Goal: Transaction & Acquisition: Purchase product/service

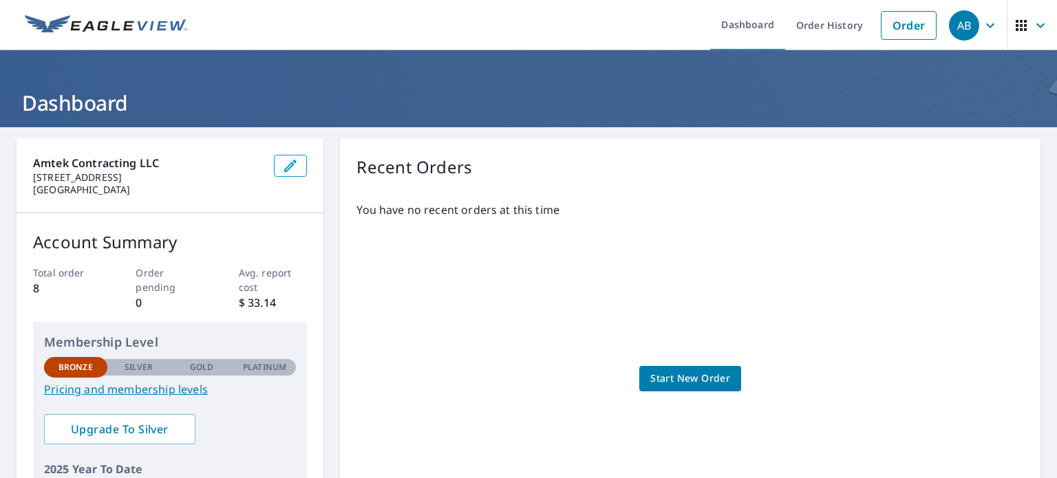
click at [699, 377] on span "Start New Order" at bounding box center [691, 378] width 80 height 17
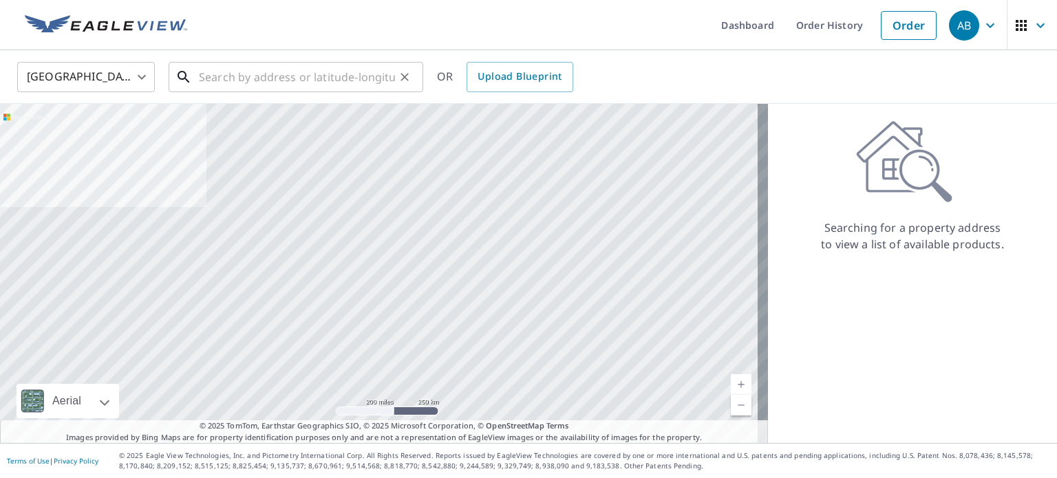
click at [267, 82] on input "text" at bounding box center [297, 77] width 196 height 39
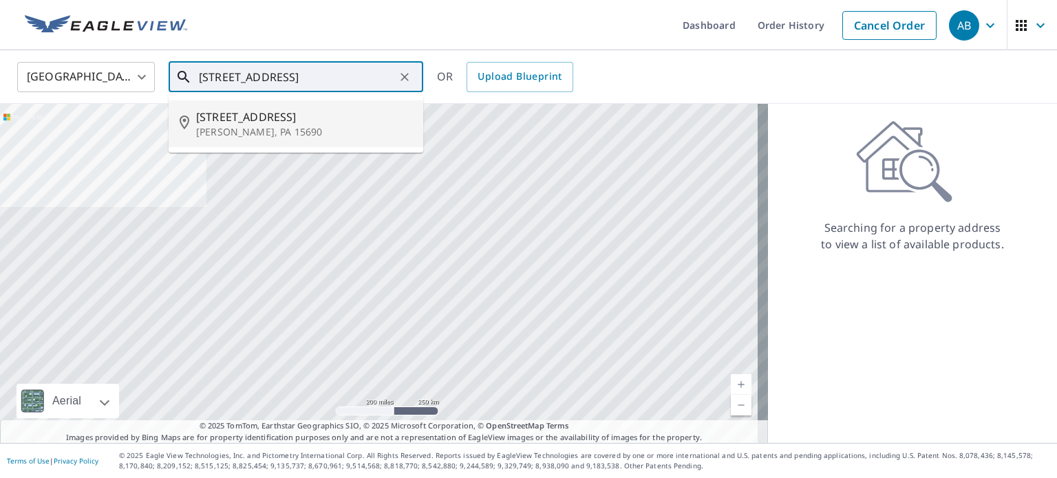
click at [262, 128] on p "[PERSON_NAME], PA 15690" at bounding box center [304, 132] width 216 height 14
type input "[STREET_ADDRESS][PERSON_NAME]"
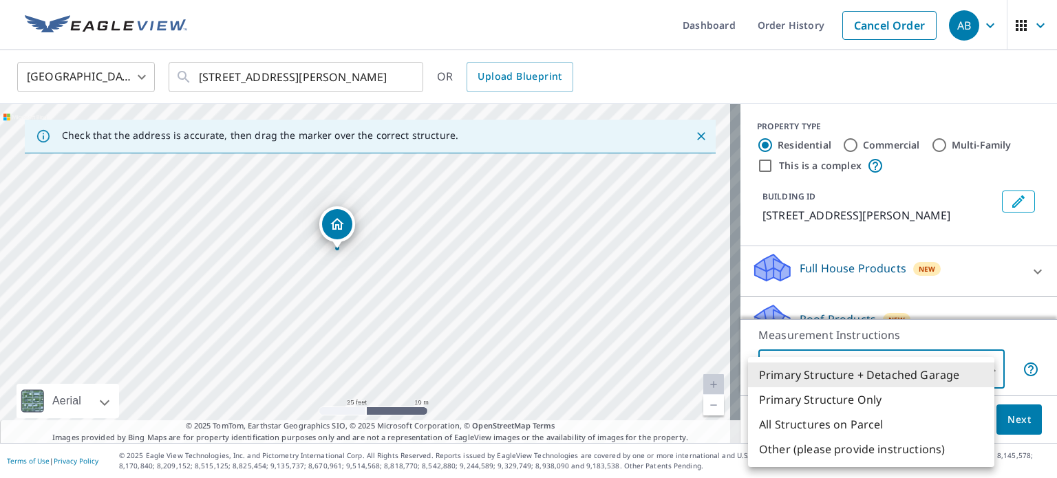
click at [988, 372] on body "AB AB Dashboard Order History Cancel Order AB [GEOGRAPHIC_DATA] [GEOGRAPHIC_DAT…" at bounding box center [528, 239] width 1057 height 478
drag, startPoint x: 840, startPoint y: 394, endPoint x: 848, endPoint y: 396, distance: 8.5
click at [840, 394] on li "Primary Structure Only" at bounding box center [871, 400] width 246 height 25
type input "2"
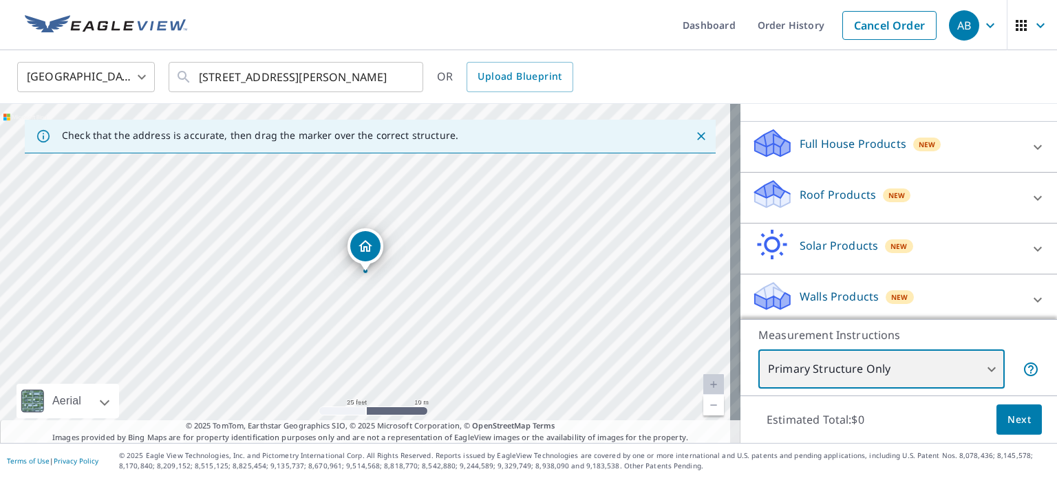
scroll to position [129, 0]
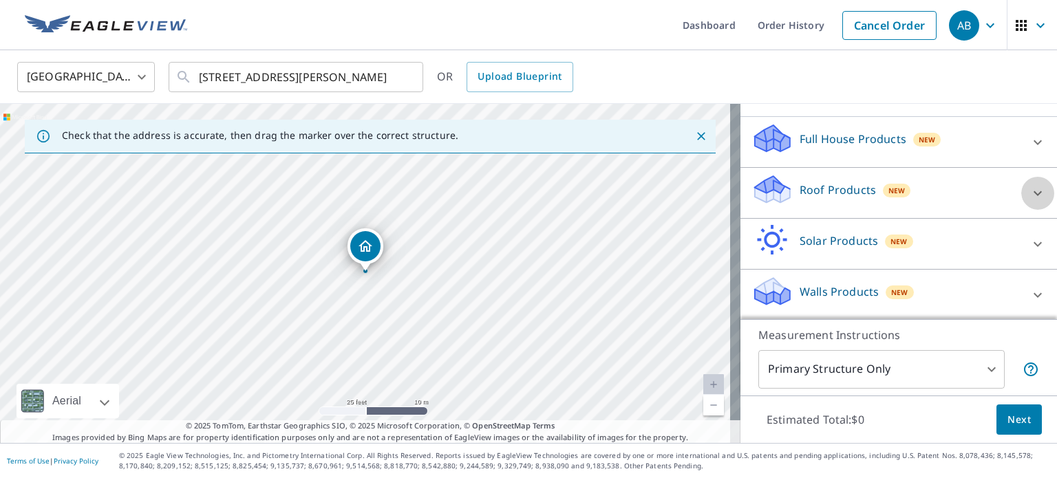
click at [1030, 193] on icon at bounding box center [1038, 193] width 17 height 17
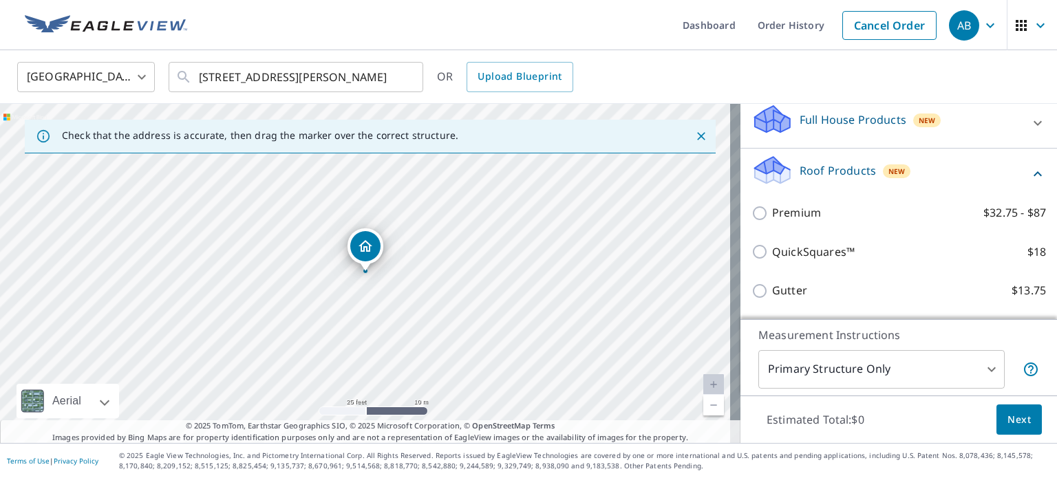
scroll to position [160, 0]
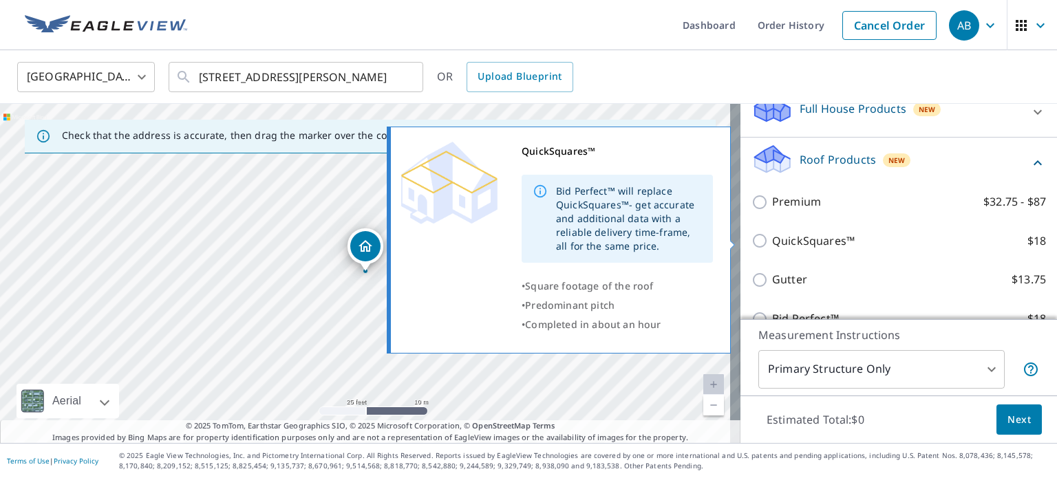
click at [757, 240] on input "QuickSquares™ $18" at bounding box center [762, 241] width 21 height 17
checkbox input "true"
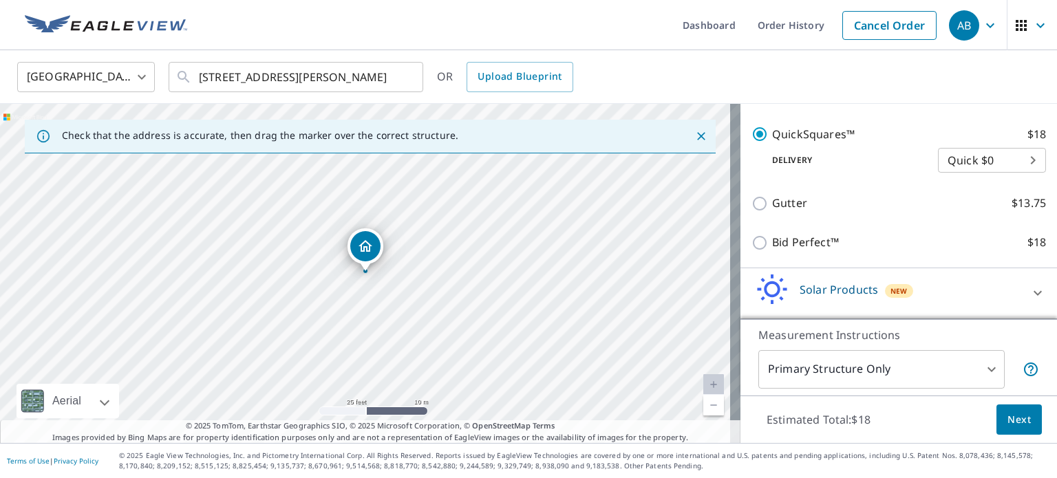
scroll to position [278, 0]
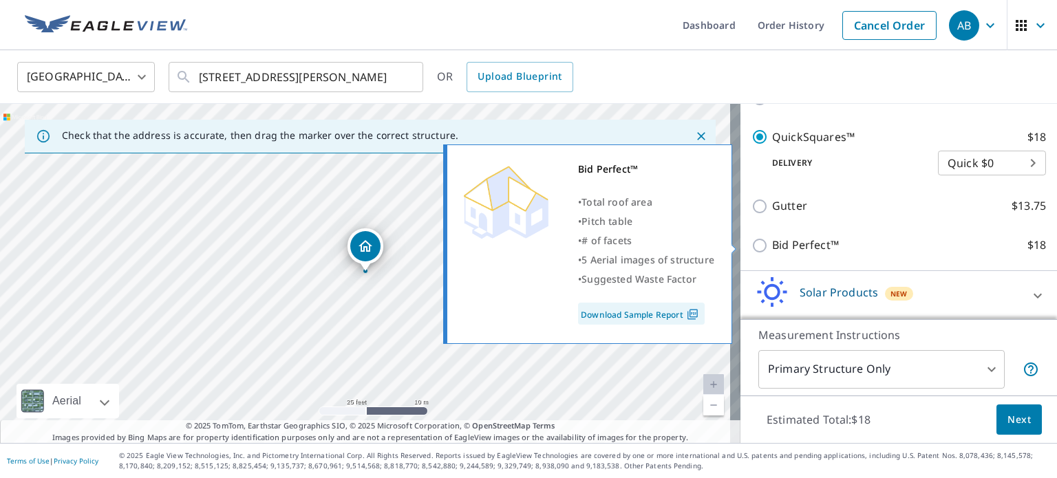
click at [780, 244] on p "Bid Perfect™" at bounding box center [805, 245] width 67 height 17
click at [772, 244] on input "Bid Perfect™ $18" at bounding box center [762, 245] width 21 height 17
checkbox input "true"
checkbox input "false"
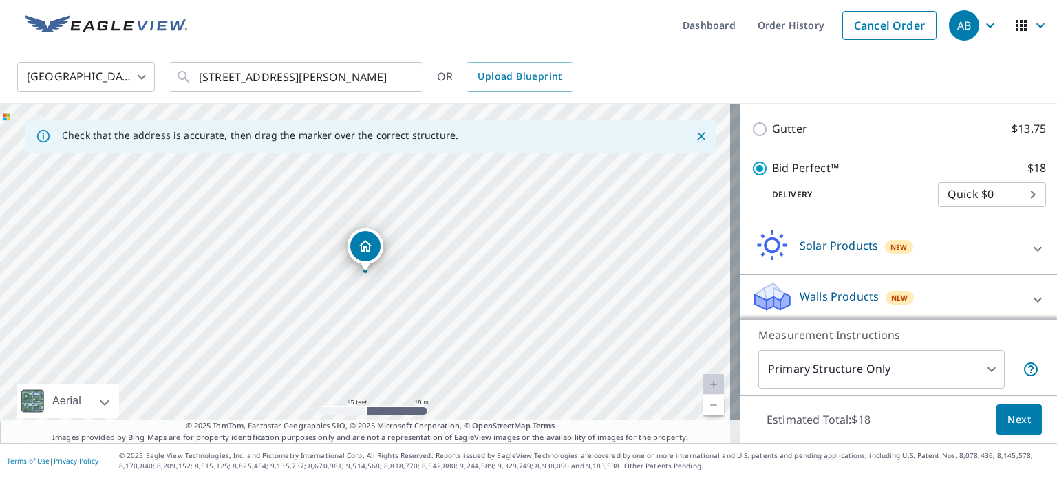
scroll to position [330, 0]
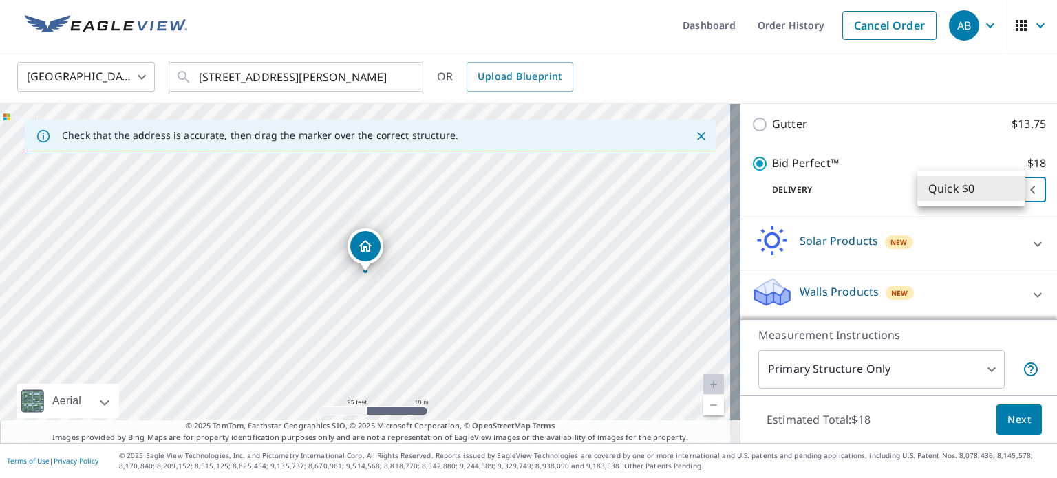
click at [1013, 185] on body "AB AB Dashboard Order History Cancel Order AB [GEOGRAPHIC_DATA] [GEOGRAPHIC_DAT…" at bounding box center [528, 239] width 1057 height 478
click at [1011, 422] on div at bounding box center [528, 239] width 1057 height 478
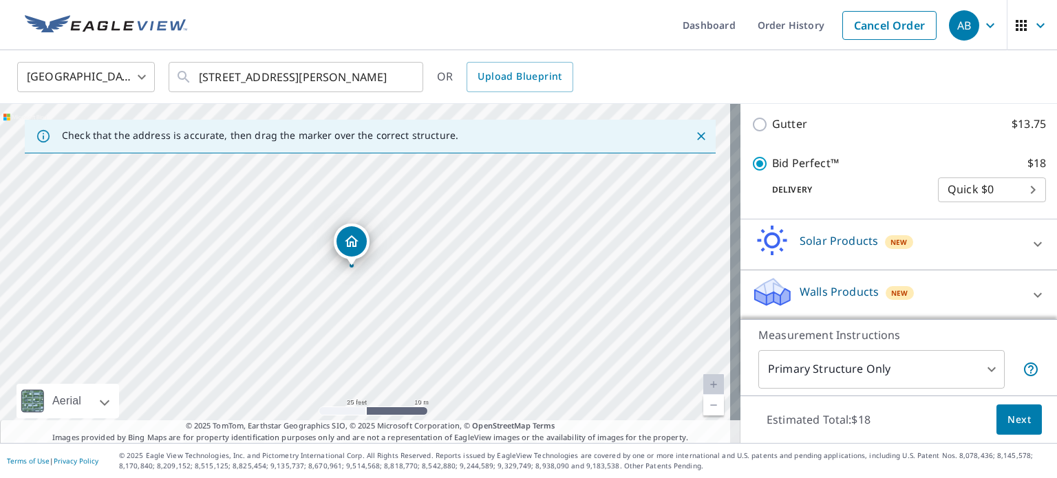
drag, startPoint x: 374, startPoint y: 250, endPoint x: 360, endPoint y: 244, distance: 14.8
click at [1022, 421] on button "Next" at bounding box center [1019, 420] width 45 height 31
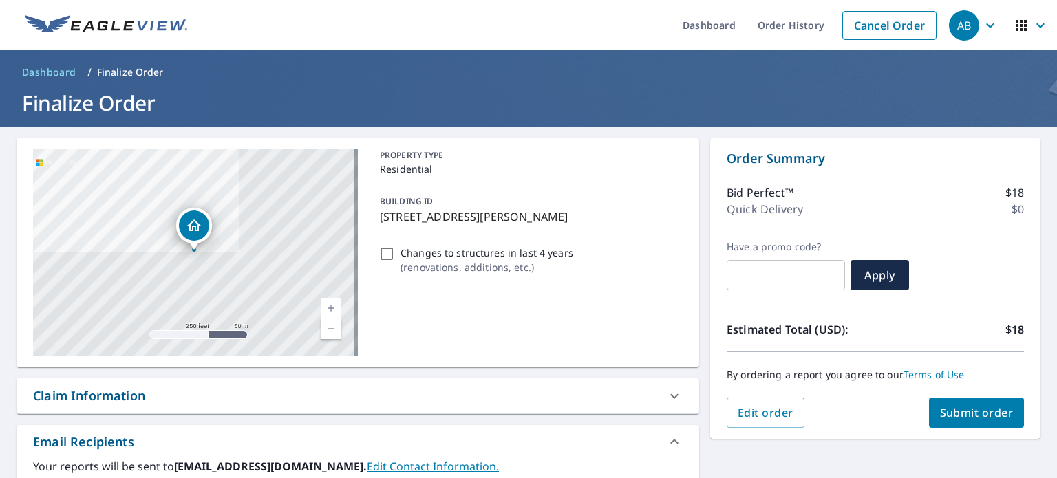
click at [951, 404] on button "Submit order" at bounding box center [977, 413] width 96 height 30
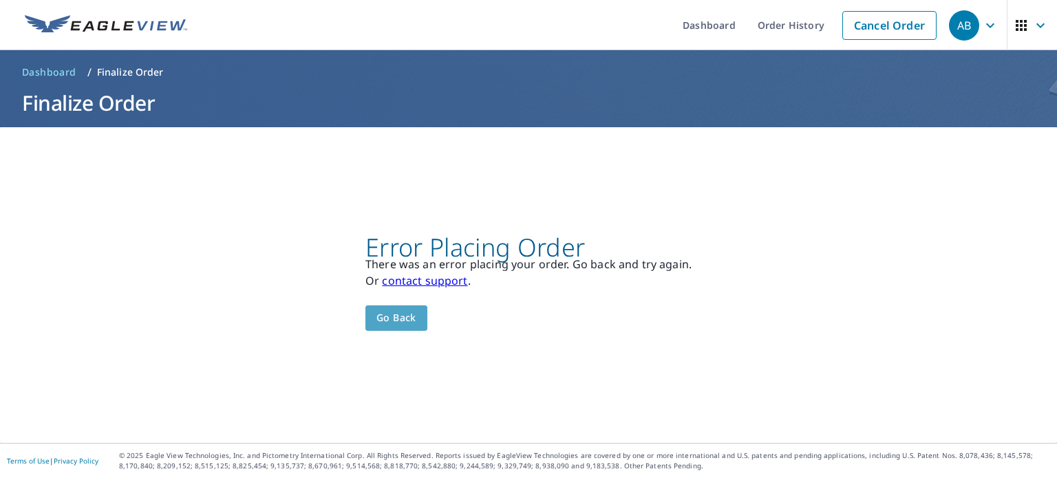
click at [411, 321] on span "Go back" at bounding box center [397, 318] width 40 height 17
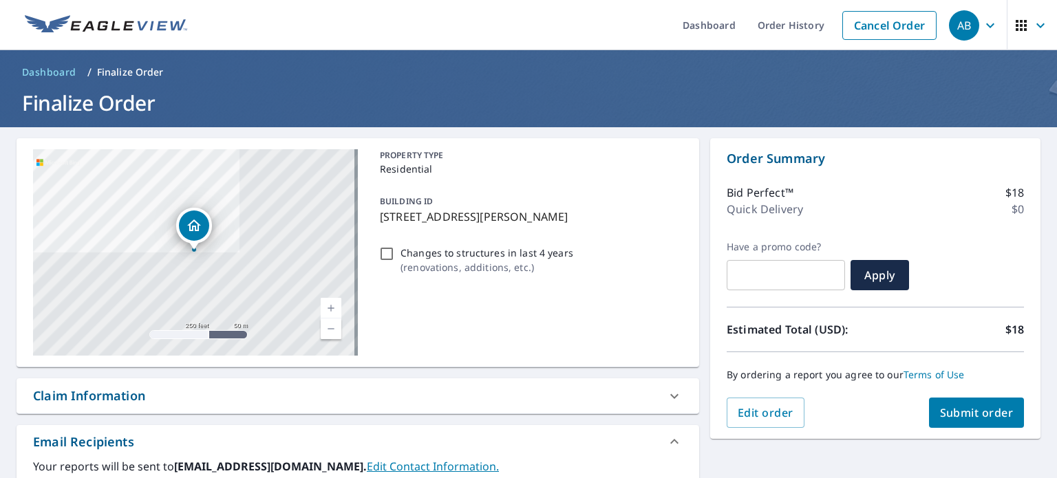
click at [982, 30] on icon "button" at bounding box center [990, 25] width 17 height 17
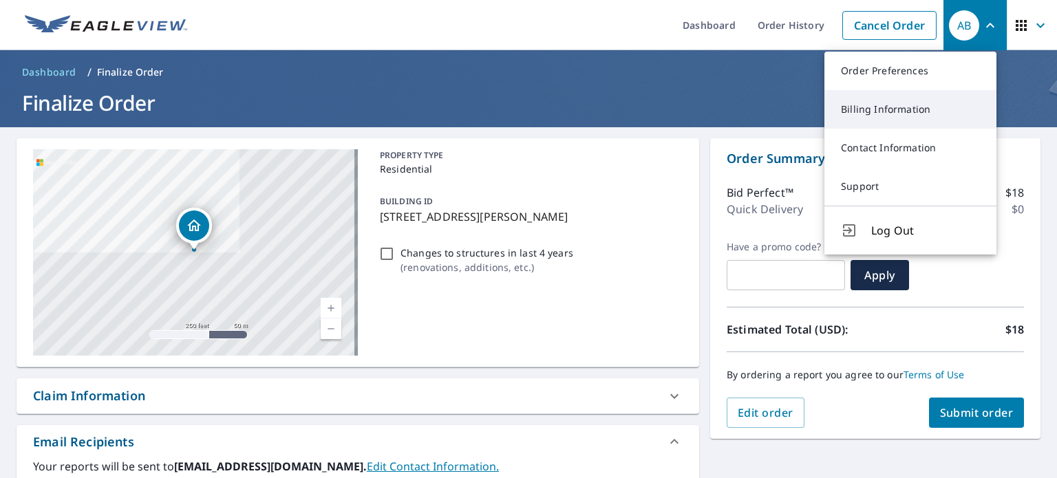
click at [929, 103] on link "Billing Information" at bounding box center [911, 109] width 172 height 39
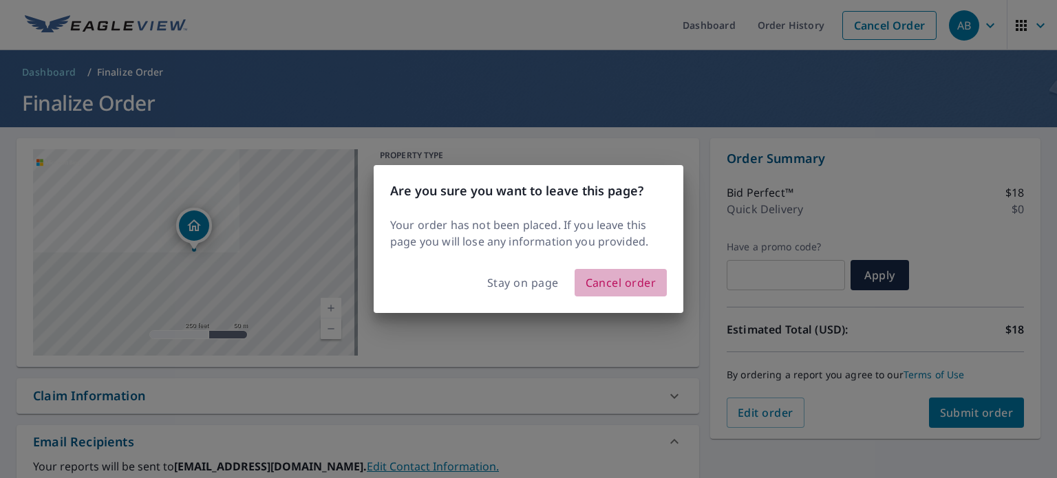
click at [617, 288] on span "Cancel order" at bounding box center [621, 282] width 71 height 19
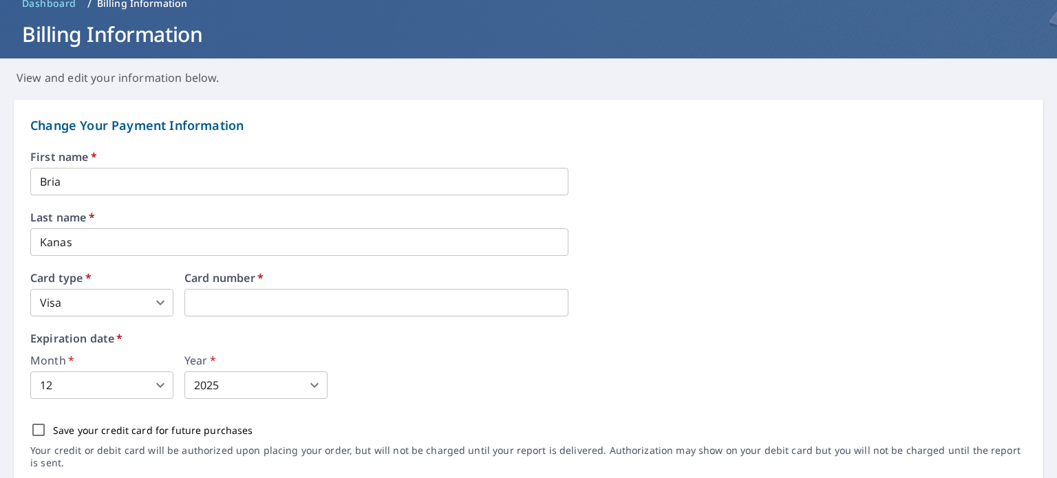
scroll to position [138, 0]
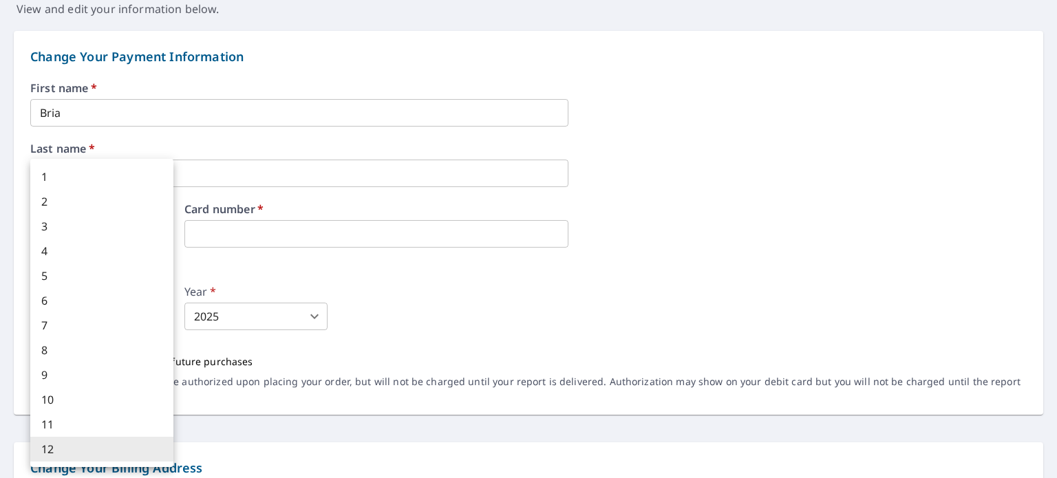
click at [160, 321] on body "AB AB Dashboard Order History Order AB Dashboard / Billing Information Billing …" at bounding box center [528, 239] width 1057 height 478
click at [126, 324] on li "7" at bounding box center [101, 325] width 143 height 25
type input "7"
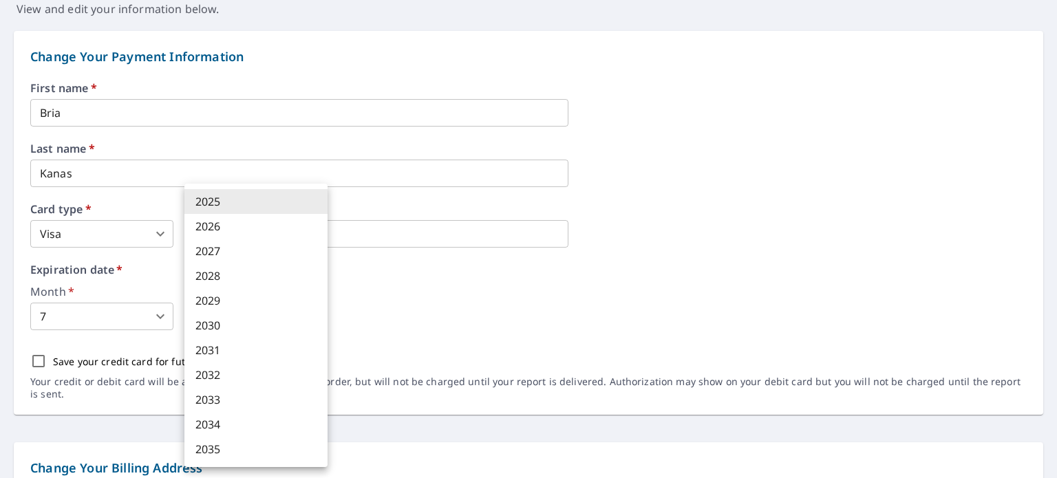
click at [220, 319] on body "AB AB Dashboard Order History Order AB Dashboard / Billing Information Billing …" at bounding box center [528, 239] width 1057 height 478
click at [238, 244] on li "2027" at bounding box center [255, 251] width 143 height 25
type input "2027"
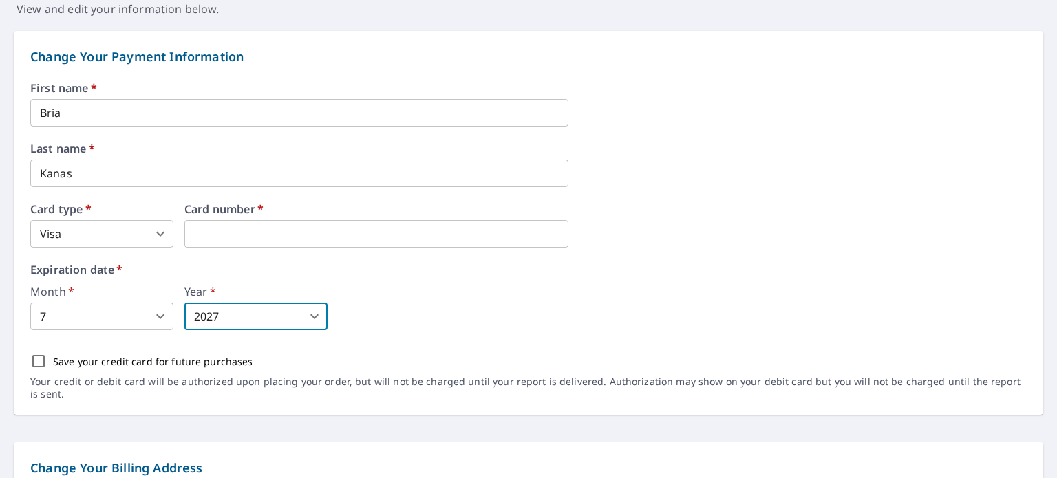
click at [68, 357] on p "Save your credit card for future purchases" at bounding box center [153, 362] width 200 height 14
click at [53, 357] on input "Save your credit card for future purchases" at bounding box center [38, 361] width 29 height 29
checkbox input "true"
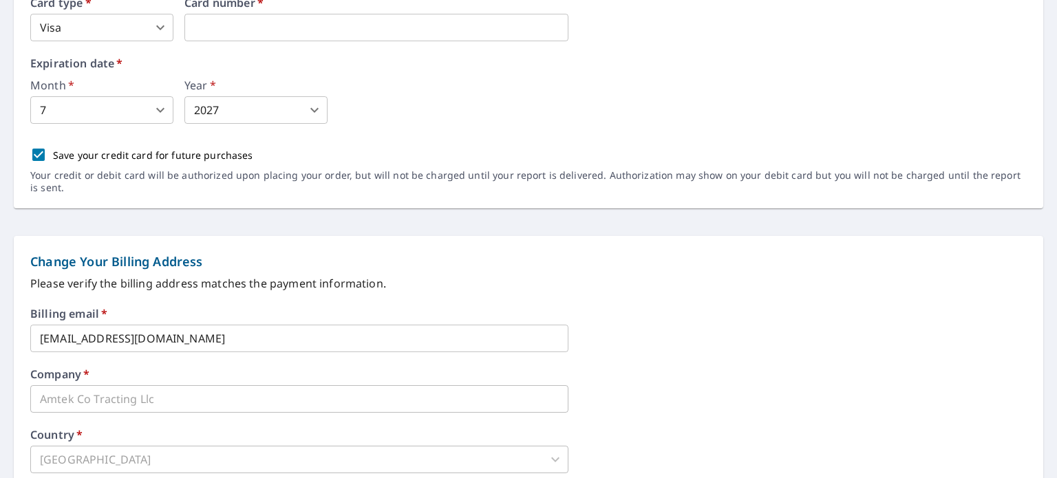
scroll to position [413, 0]
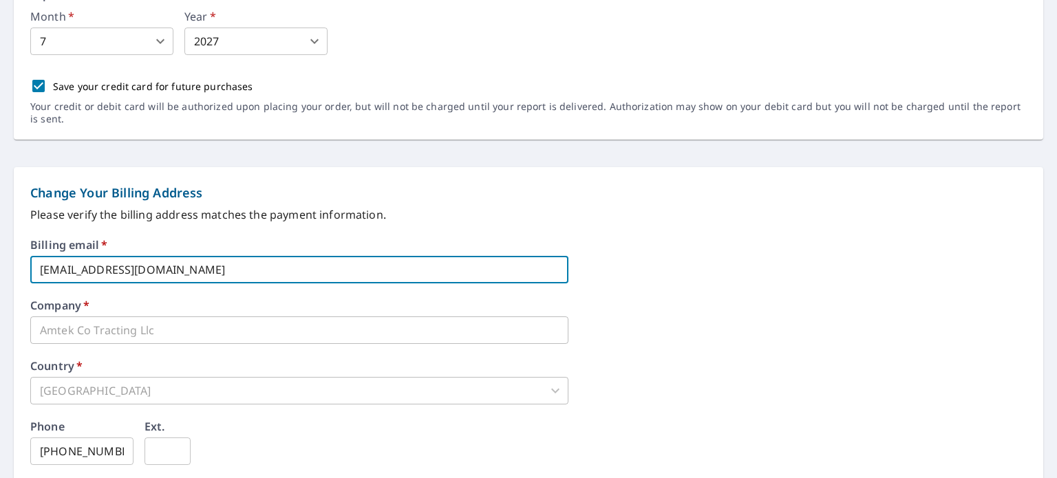
drag, startPoint x: 258, startPoint y: 262, endPoint x: 0, endPoint y: 262, distance: 258.1
click at [0, 262] on form "Change Your Payment Information First name   * [PERSON_NAME] ​ Last name   * [P…" at bounding box center [528, 230] width 1057 height 977
type input "[EMAIL_ADDRESS][DOMAIN_NAME]"
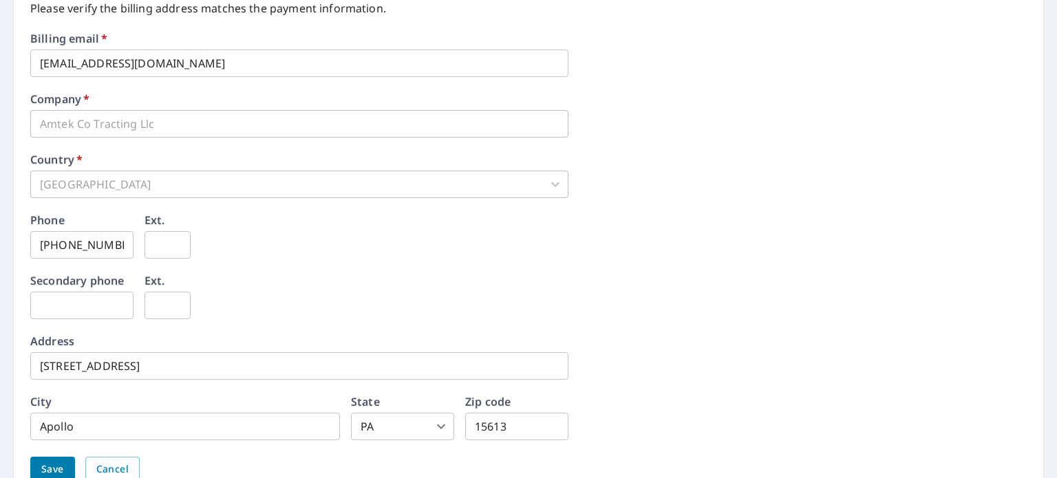
scroll to position [688, 0]
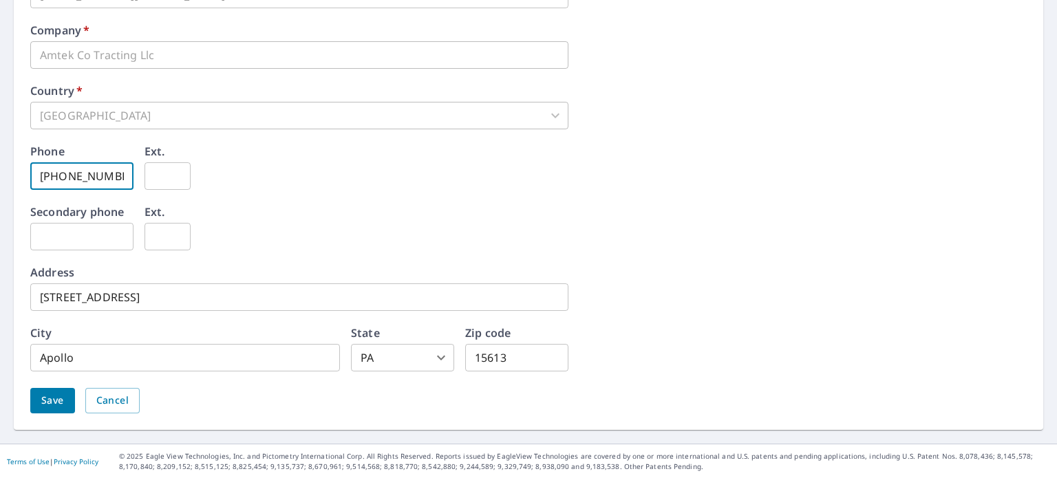
drag, startPoint x: 117, startPoint y: 176, endPoint x: 61, endPoint y: 181, distance: 56.7
click at [61, 181] on input "[PHONE_NUMBER]" at bounding box center [81, 176] width 103 height 28
drag, startPoint x: 61, startPoint y: 182, endPoint x: 120, endPoint y: 180, distance: 59.9
click at [120, 180] on input "[PHONE_NUMBER]" at bounding box center [81, 176] width 103 height 28
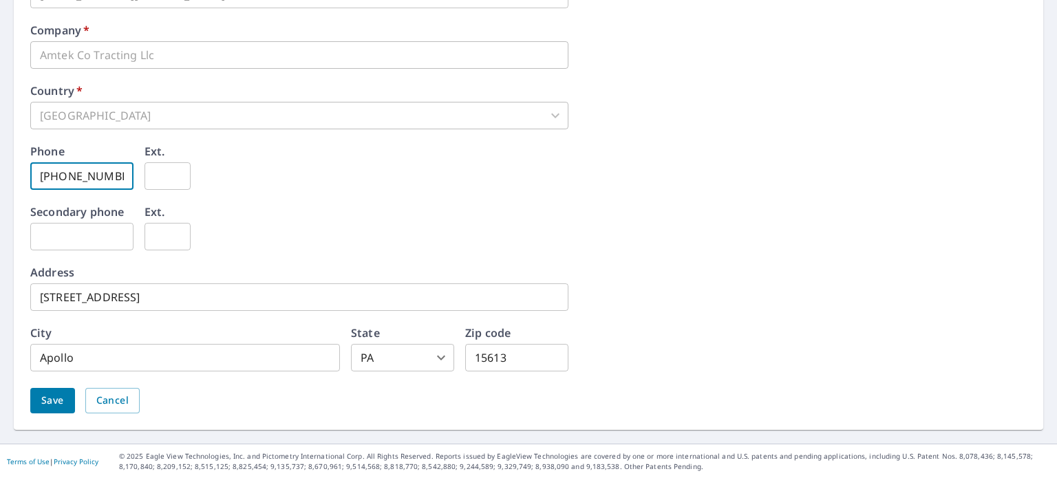
click at [56, 397] on span "Save" at bounding box center [52, 400] width 23 height 17
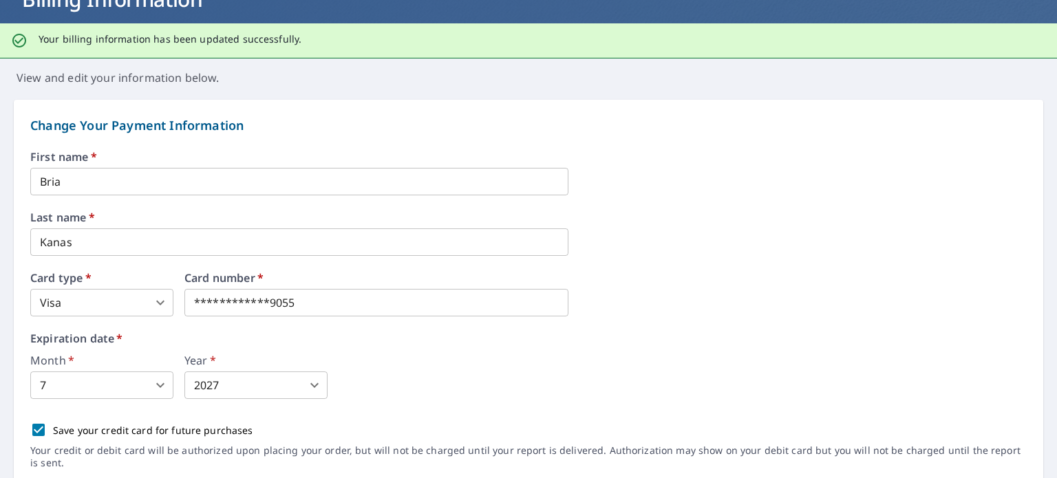
scroll to position [0, 0]
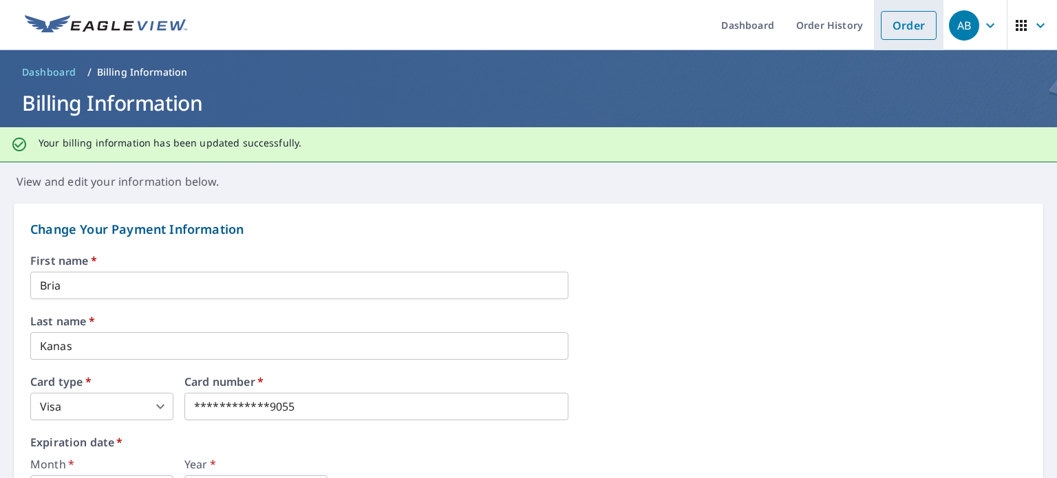
click at [892, 25] on link "Order" at bounding box center [909, 25] width 56 height 29
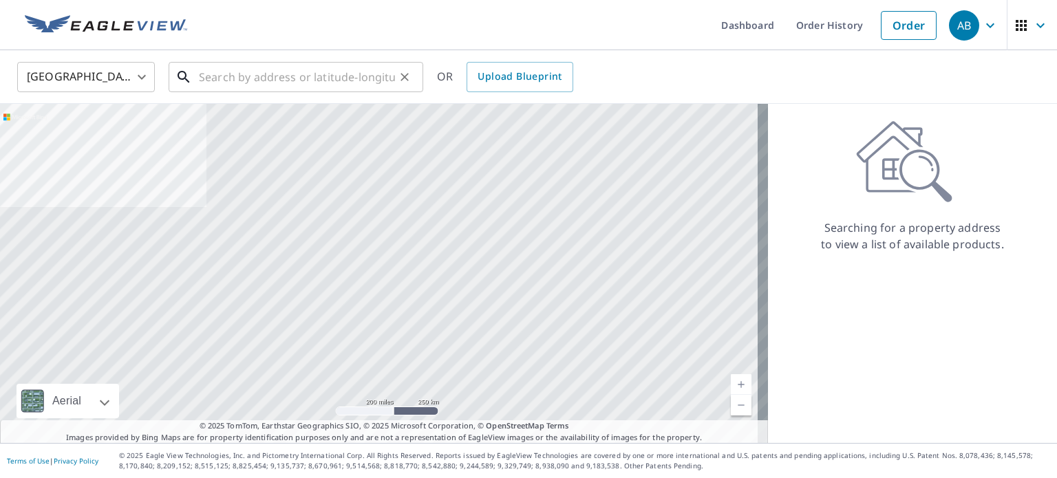
click at [369, 79] on input "text" at bounding box center [297, 77] width 196 height 39
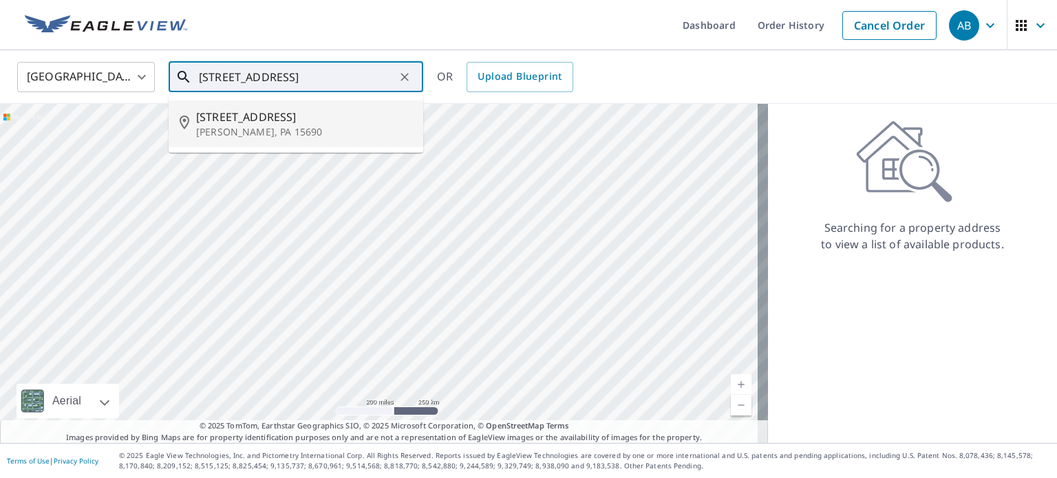
click at [339, 123] on span "[STREET_ADDRESS]" at bounding box center [304, 117] width 216 height 17
type input "[STREET_ADDRESS][PERSON_NAME]"
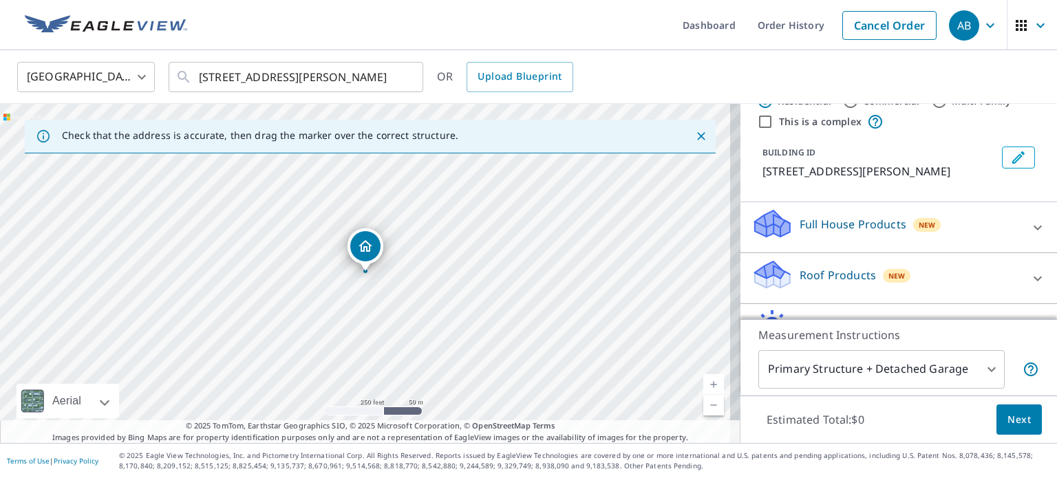
scroll to position [69, 0]
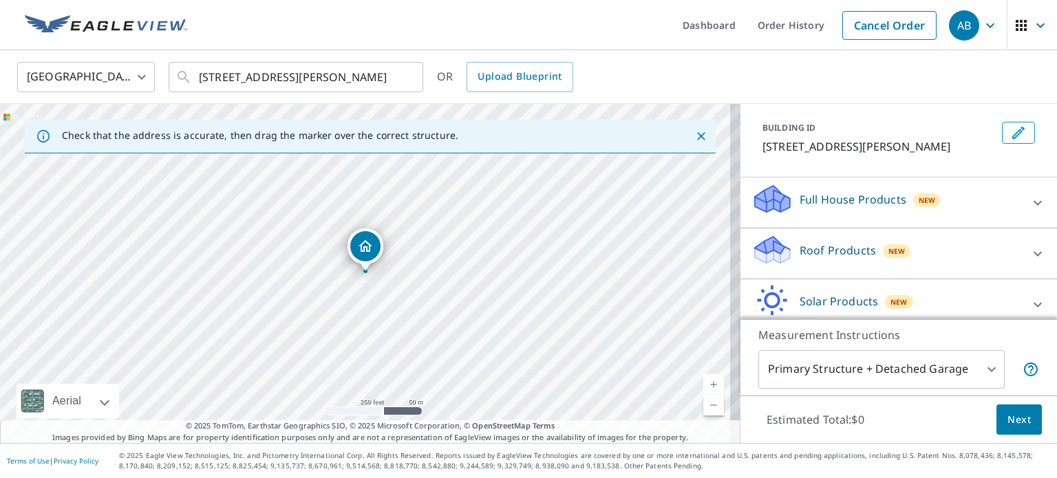
click at [1030, 254] on icon at bounding box center [1038, 254] width 17 height 17
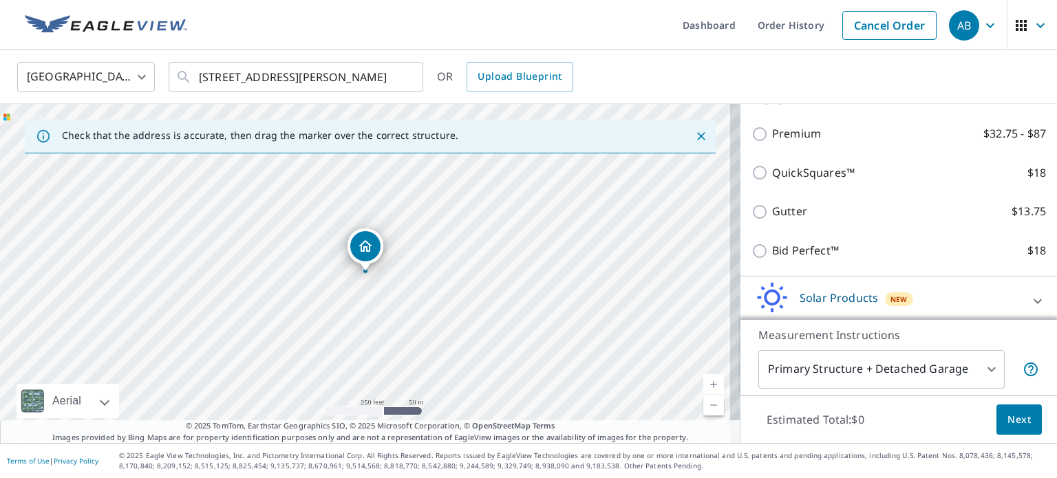
scroll to position [275, 0]
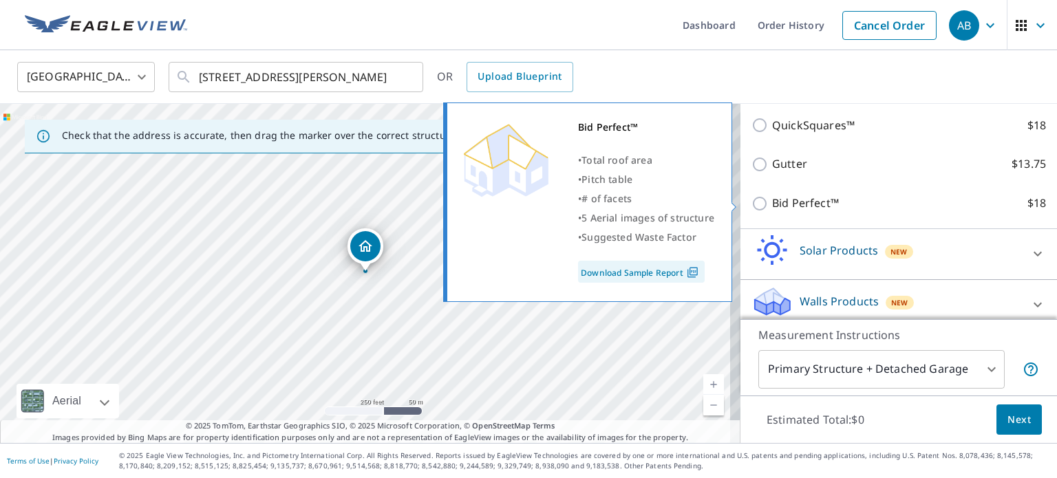
click at [752, 209] on input "Bid Perfect™ $18" at bounding box center [762, 203] width 21 height 17
checkbox input "true"
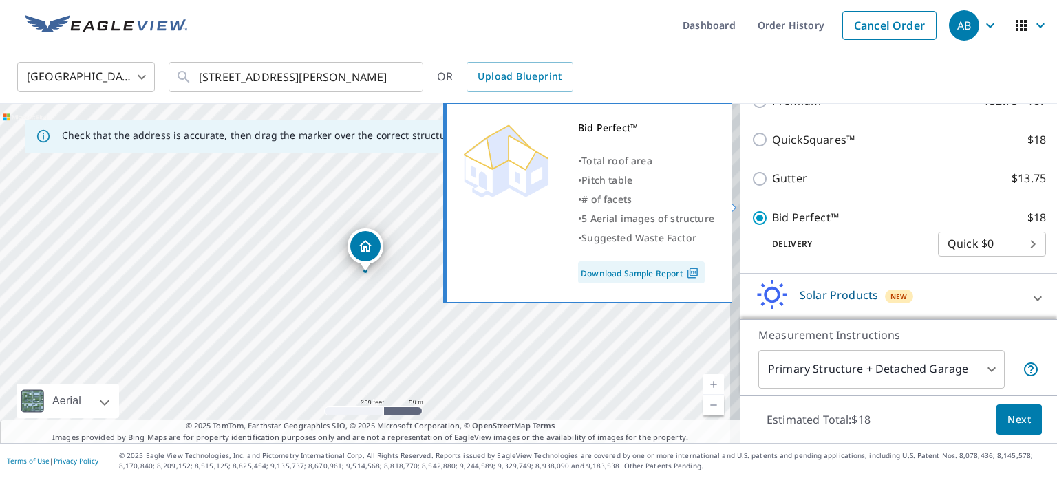
scroll to position [289, 0]
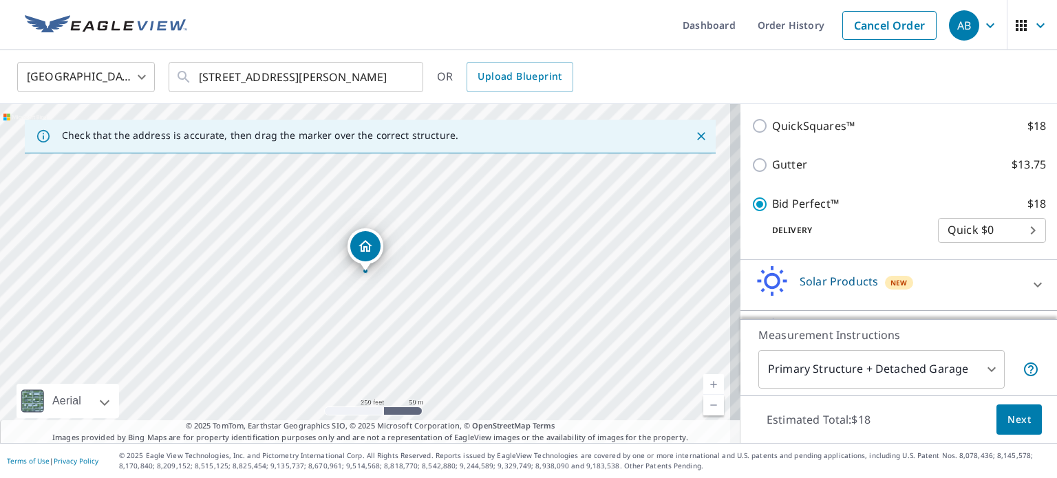
click at [983, 368] on body "AB AB Dashboard Order History Cancel Order AB [GEOGRAPHIC_DATA] [GEOGRAPHIC_DAT…" at bounding box center [528, 239] width 1057 height 478
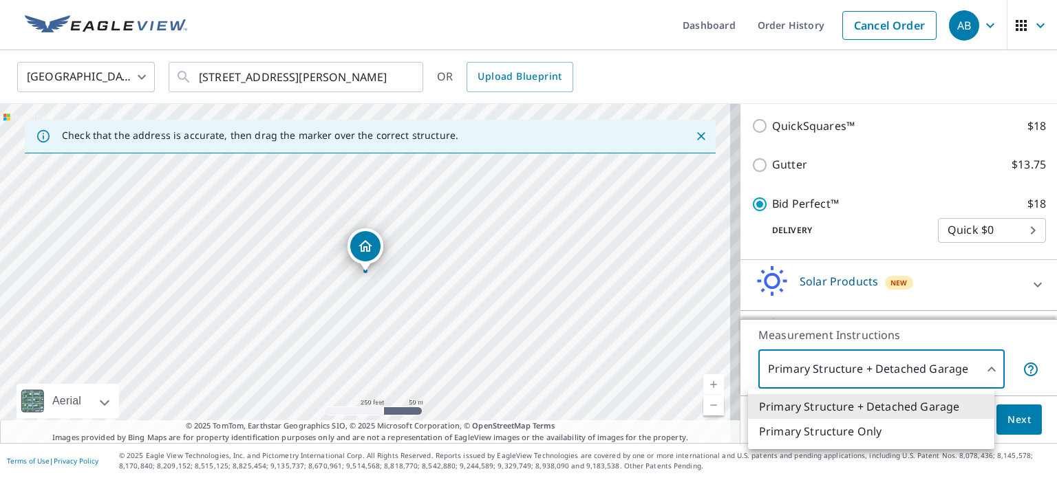
click at [871, 427] on li "Primary Structure Only" at bounding box center [871, 431] width 246 height 25
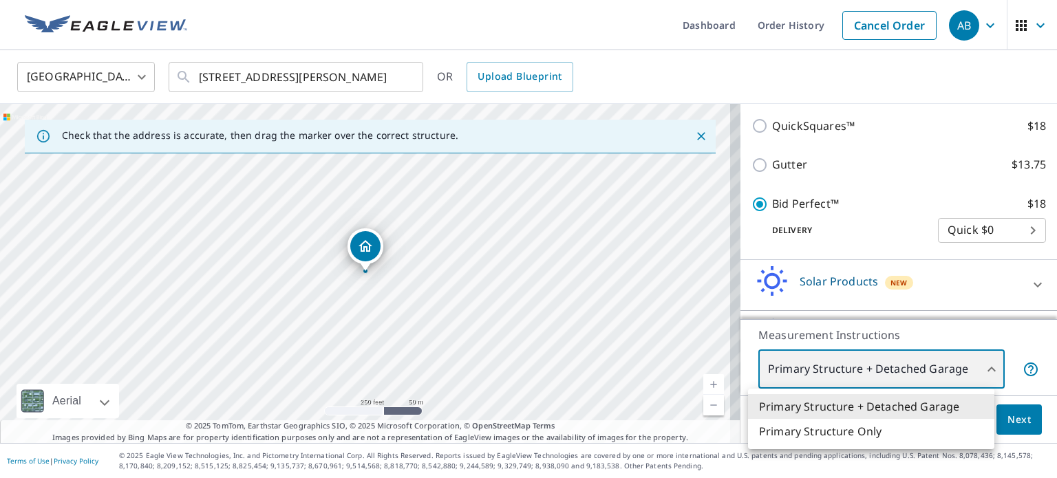
type input "2"
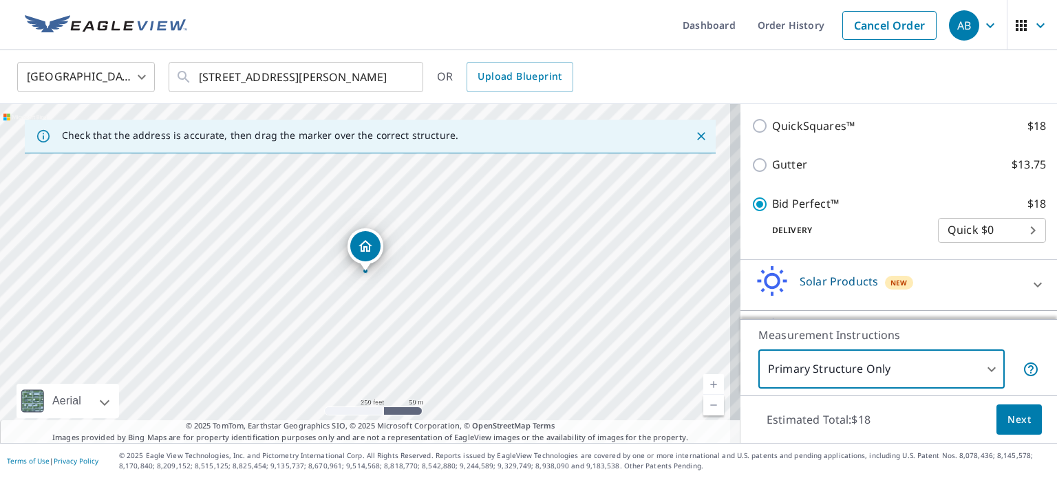
click at [1008, 419] on span "Next" at bounding box center [1019, 420] width 23 height 17
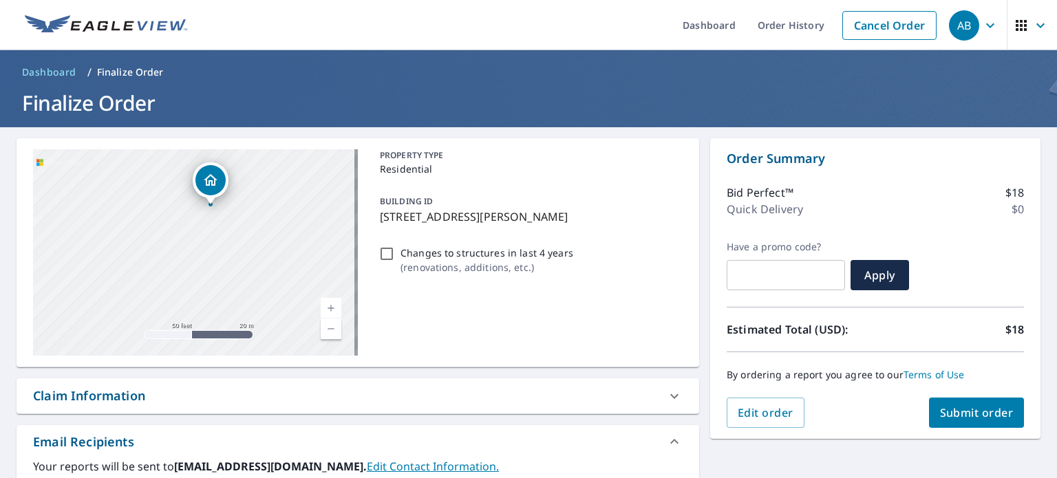
drag, startPoint x: 93, startPoint y: 253, endPoint x: 266, endPoint y: 274, distance: 174.1
click at [266, 274] on div "[STREET_ADDRESS][PERSON_NAME]" at bounding box center [195, 252] width 325 height 207
drag, startPoint x: 228, startPoint y: 216, endPoint x: 229, endPoint y: 290, distance: 73.7
click at [229, 290] on div "[STREET_ADDRESS][PERSON_NAME]" at bounding box center [195, 252] width 325 height 207
drag, startPoint x: 215, startPoint y: 211, endPoint x: 219, endPoint y: 236, distance: 25.1
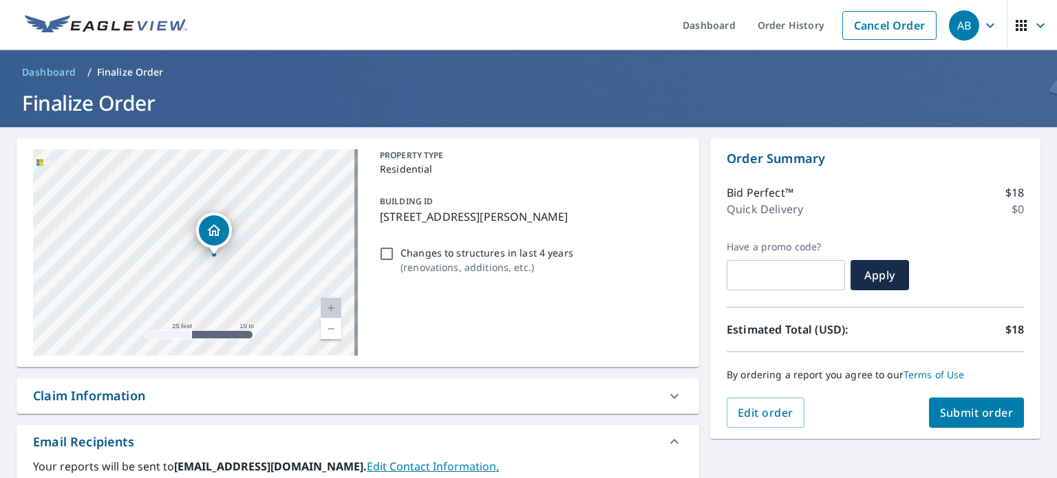
click at [219, 236] on icon "Dropped pin, building 1, Residential property, 613 Oak St Vandergrift, PA 15690" at bounding box center [214, 230] width 17 height 17
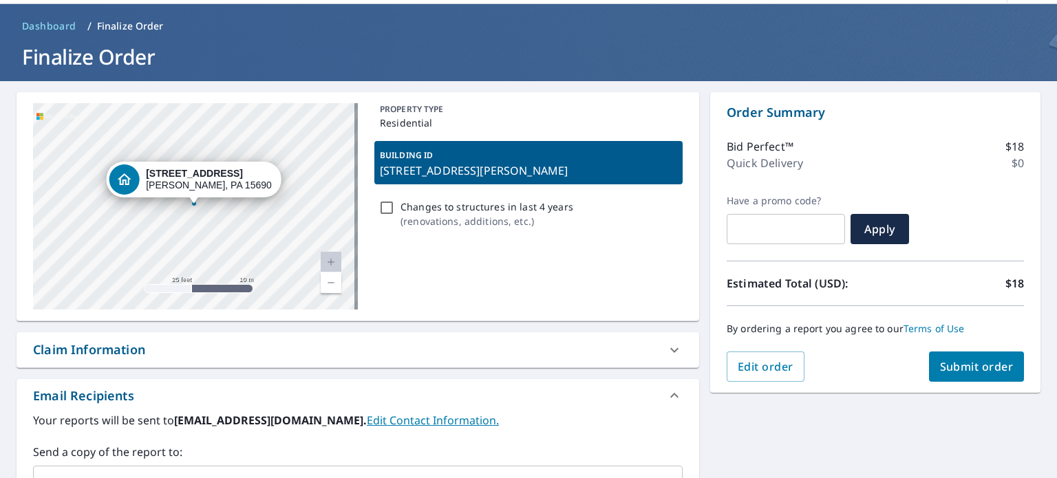
scroll to position [69, 0]
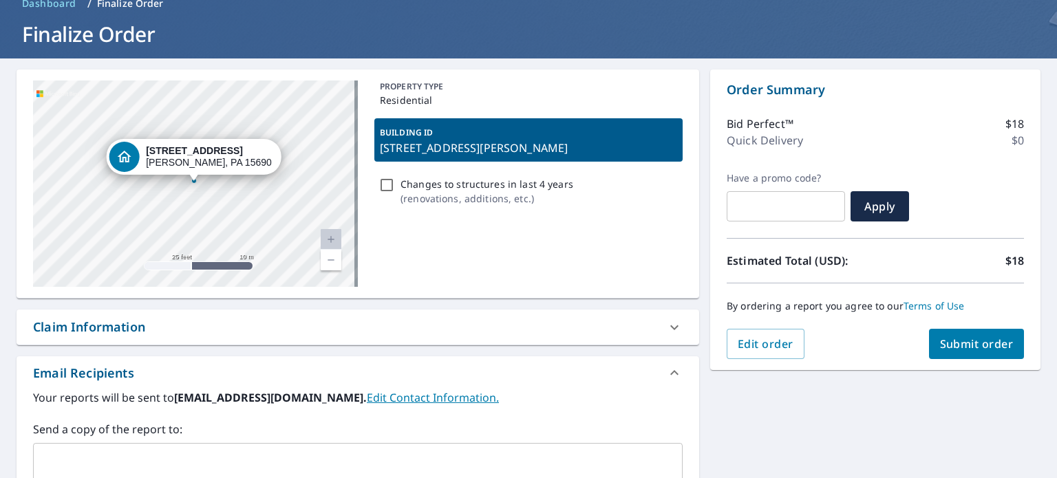
click at [954, 346] on span "Submit order" at bounding box center [977, 344] width 74 height 15
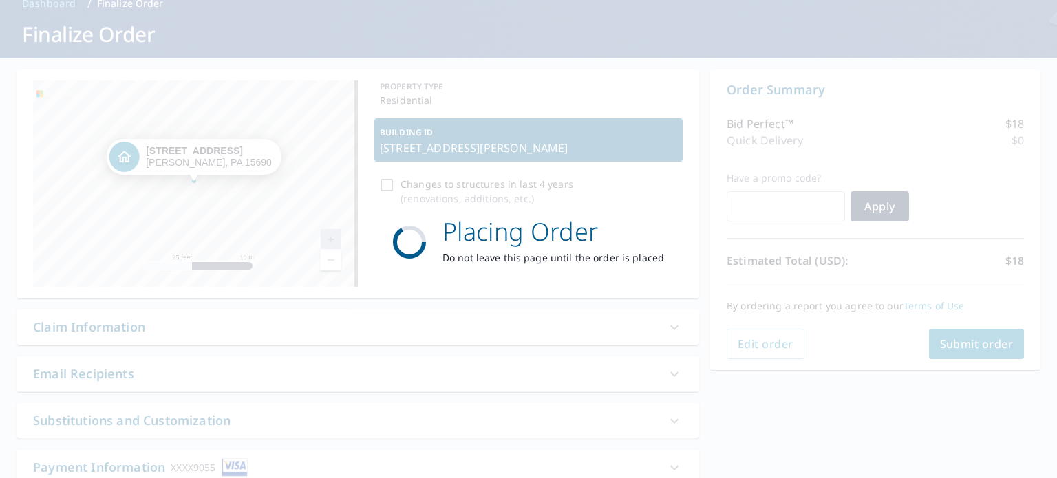
scroll to position [0, 0]
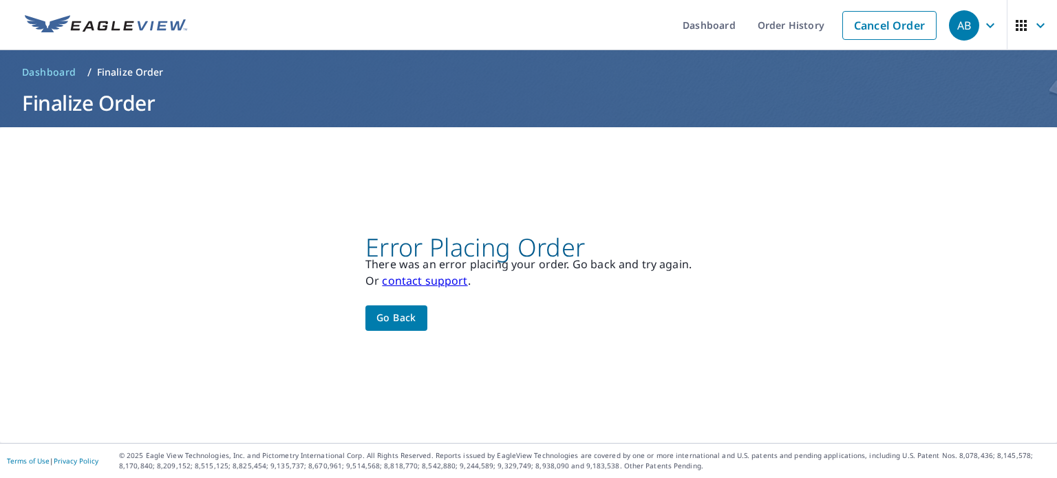
click at [386, 319] on span "Go back" at bounding box center [397, 318] width 40 height 17
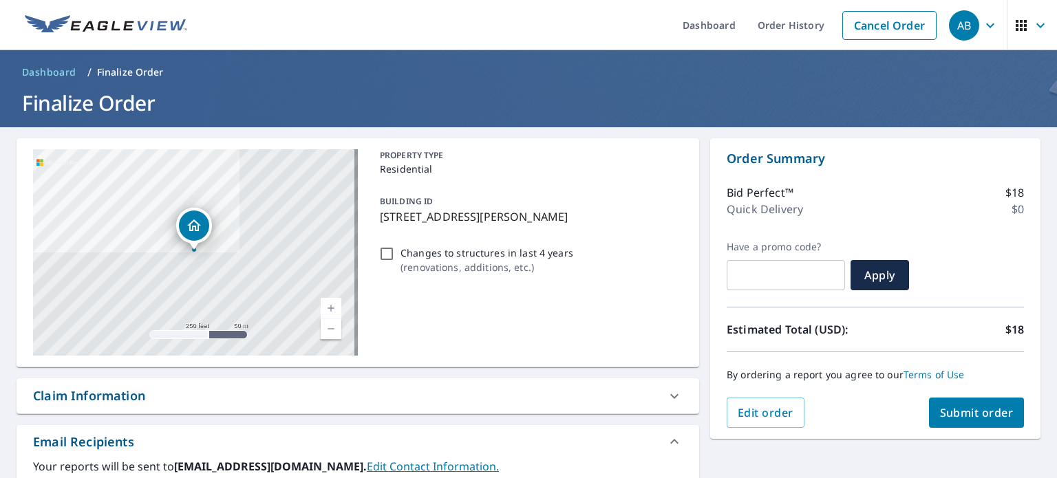
click at [967, 25] on div "AB" at bounding box center [964, 25] width 30 height 30
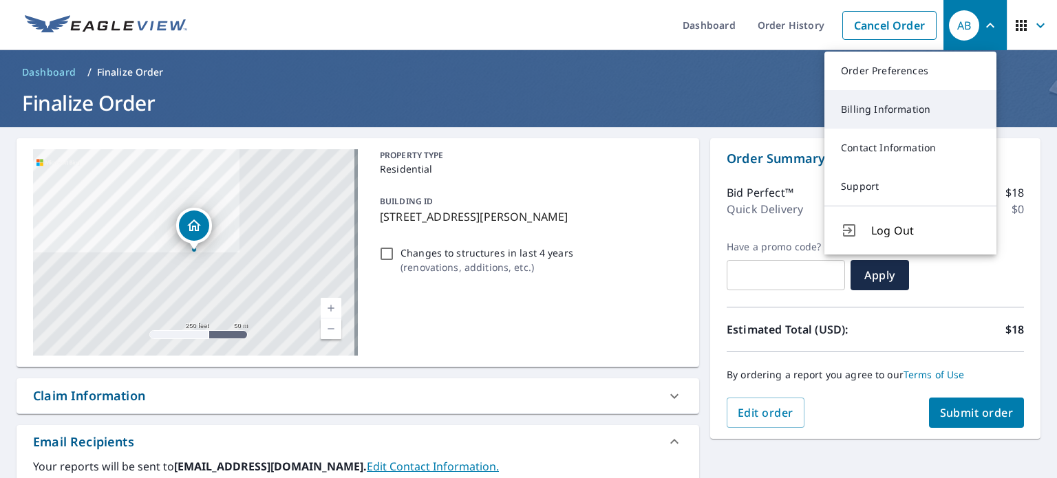
click at [927, 108] on link "Billing Information" at bounding box center [911, 109] width 172 height 39
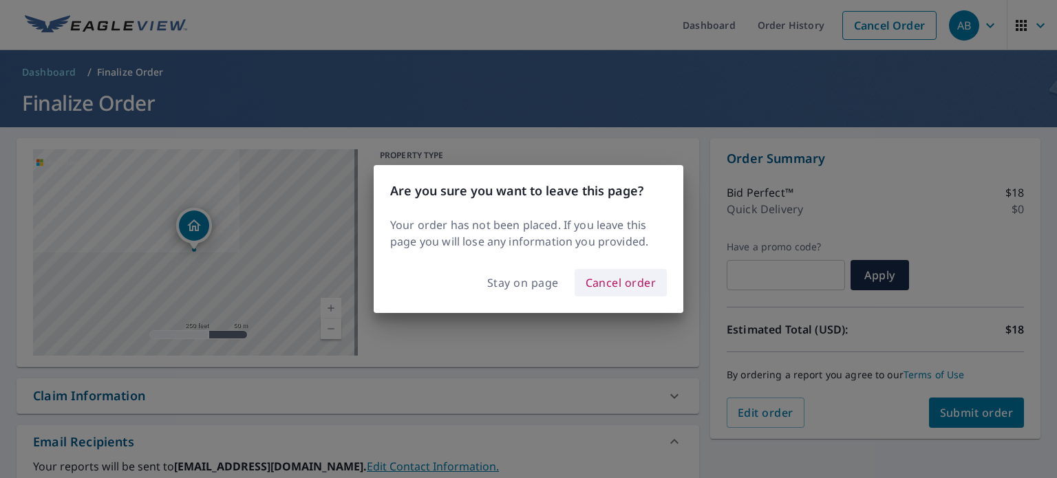
click at [600, 286] on span "Cancel order" at bounding box center [621, 282] width 71 height 19
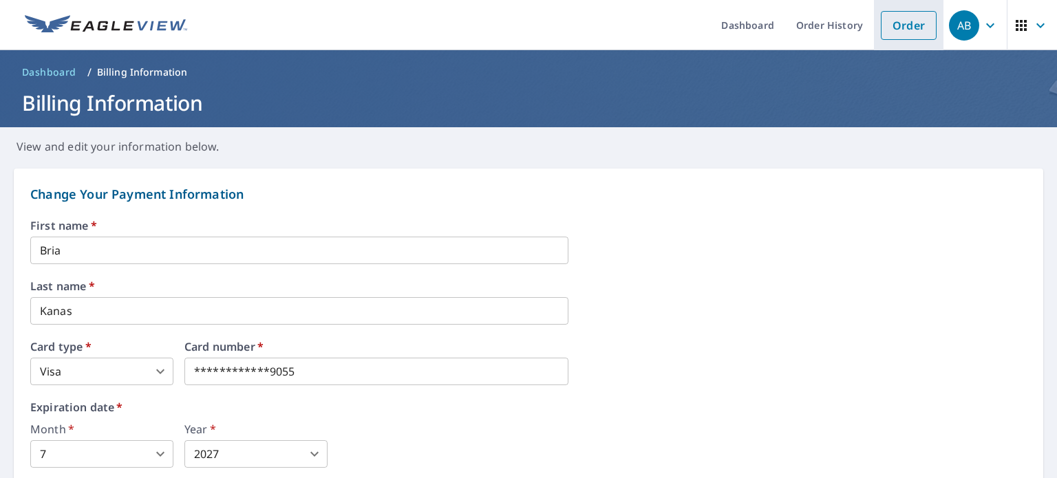
click at [903, 36] on link "Order" at bounding box center [909, 25] width 56 height 29
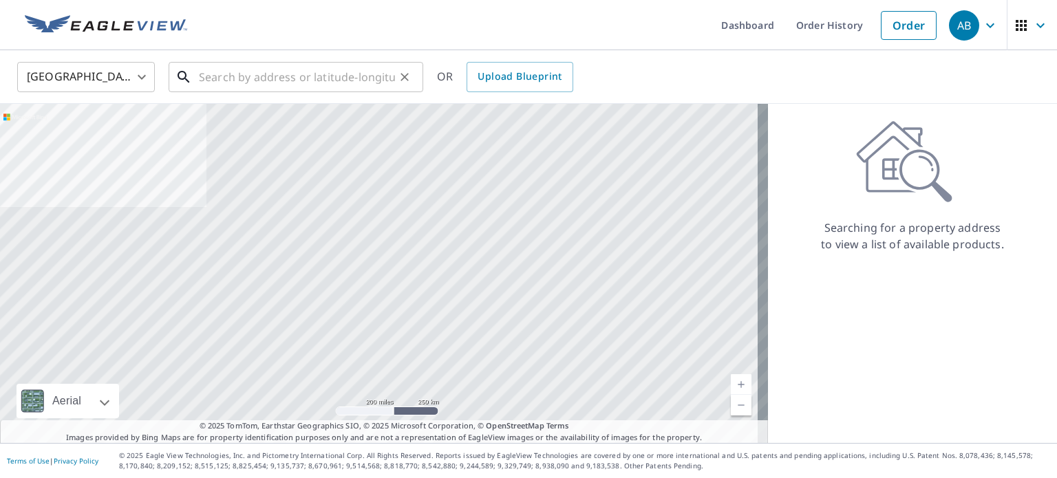
click at [324, 78] on input "text" at bounding box center [297, 77] width 196 height 39
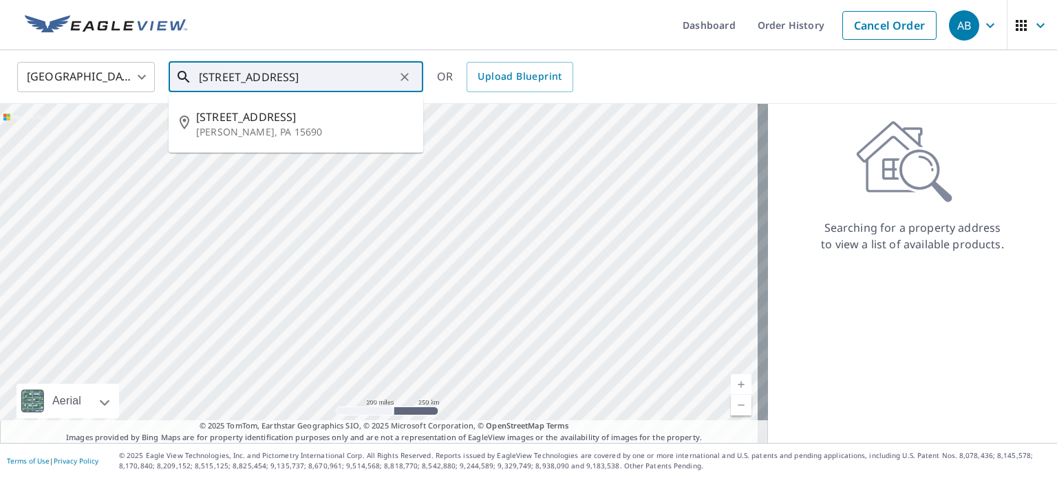
type input "[STREET_ADDRESS]"
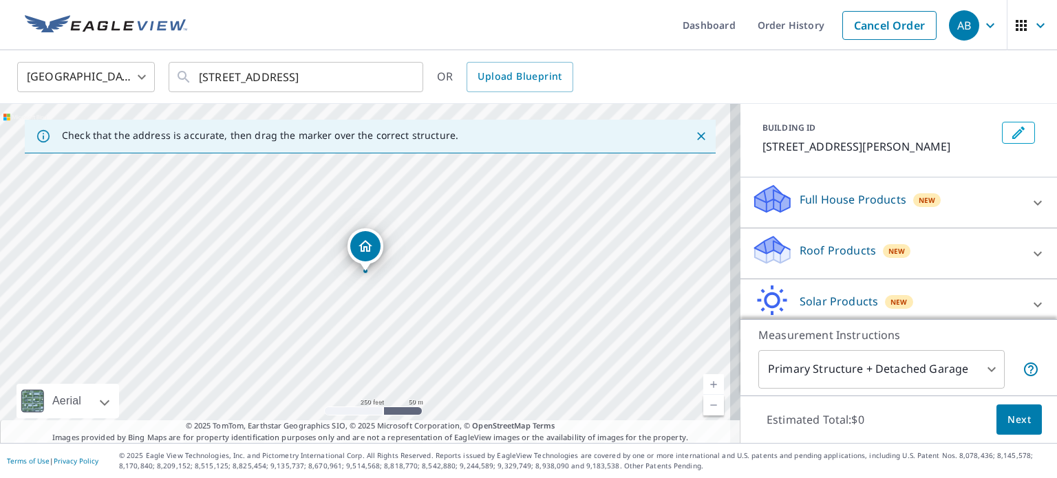
scroll to position [129, 0]
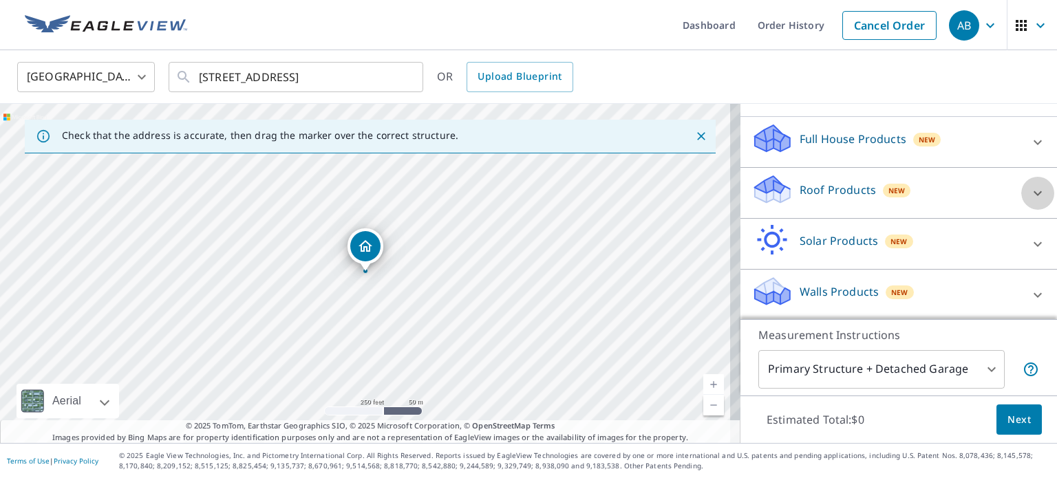
click at [1025, 198] on div at bounding box center [1038, 193] width 33 height 33
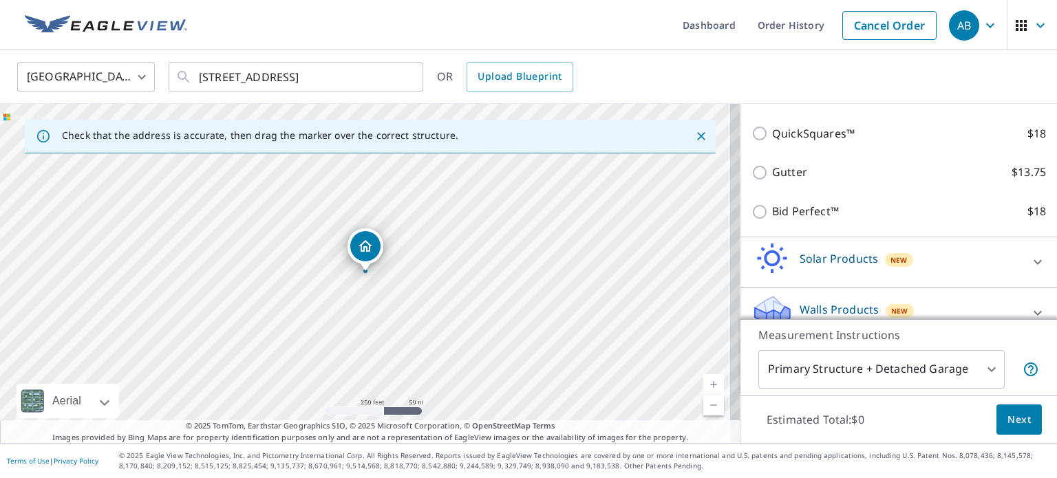
scroll to position [198, 0]
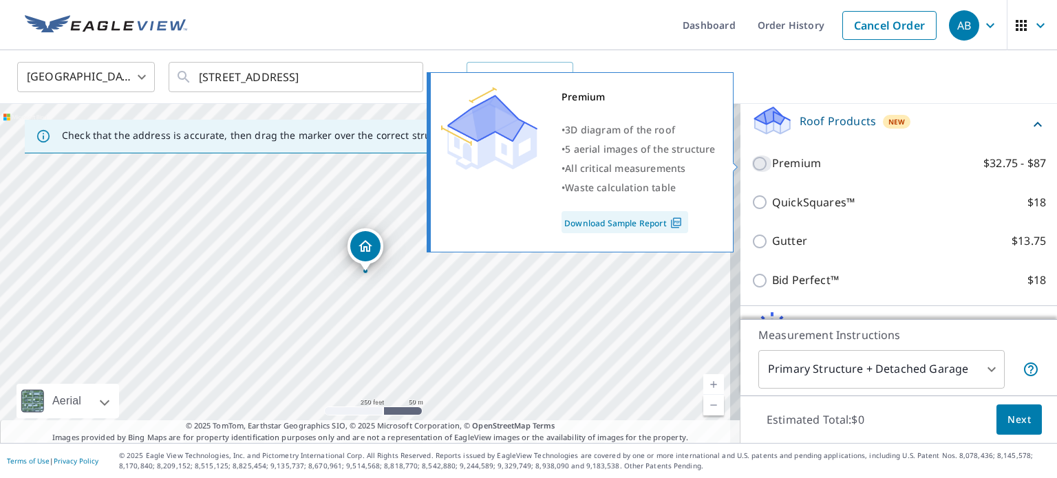
click at [752, 163] on input "Premium $32.75 - $87" at bounding box center [762, 164] width 21 height 17
checkbox input "true"
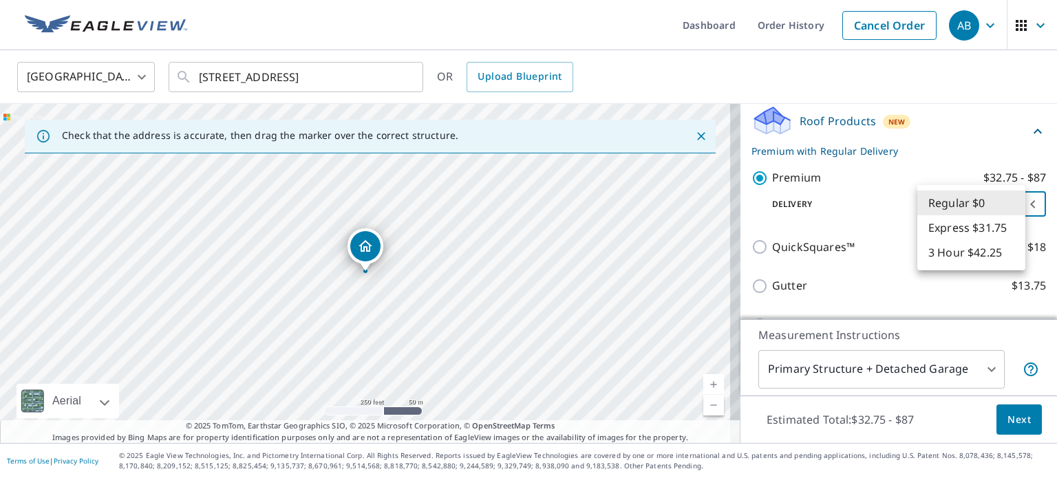
click at [1018, 200] on body "AB AB Dashboard Order History Cancel Order AB [GEOGRAPHIC_DATA] [GEOGRAPHIC_DAT…" at bounding box center [528, 239] width 1057 height 478
click at [1018, 200] on li "Regular $0" at bounding box center [972, 203] width 108 height 25
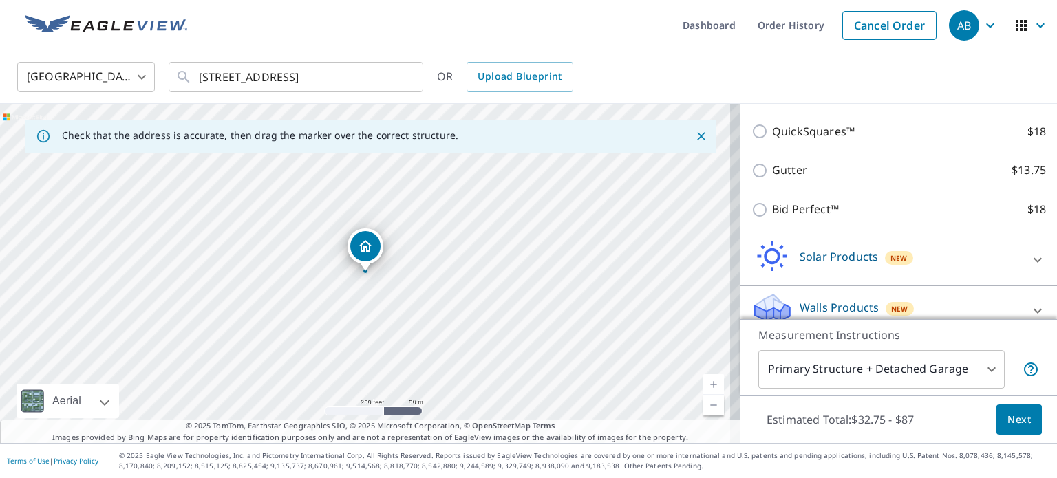
scroll to position [330, 0]
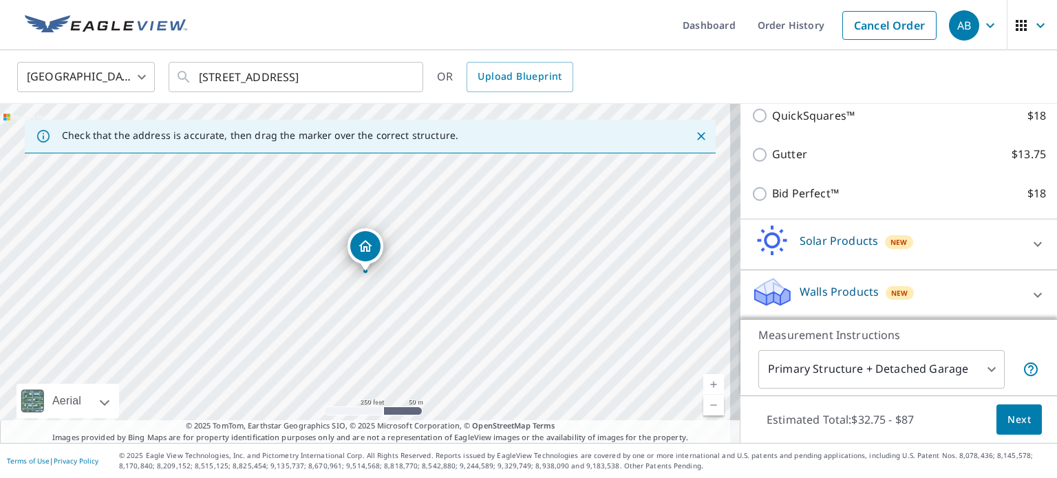
click at [1013, 427] on span "Next" at bounding box center [1019, 420] width 23 height 17
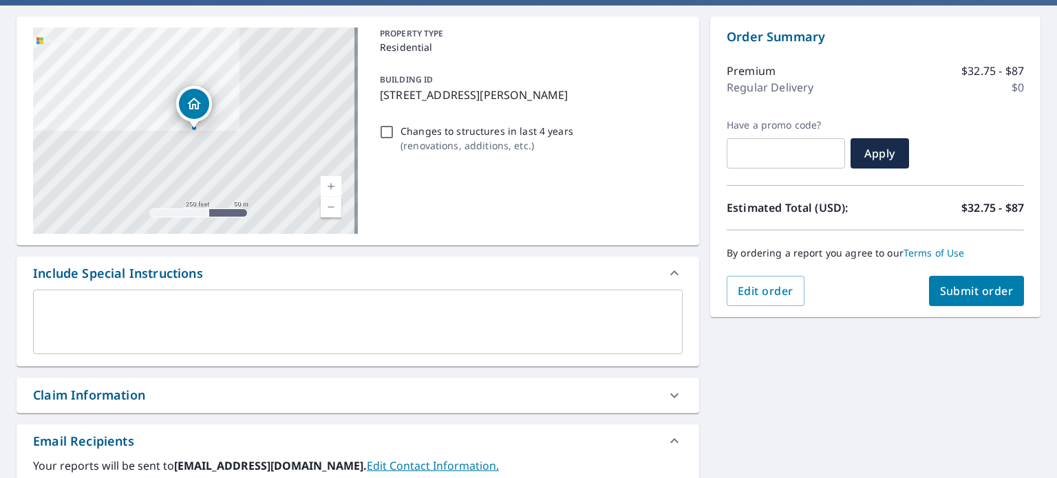
scroll to position [138, 0]
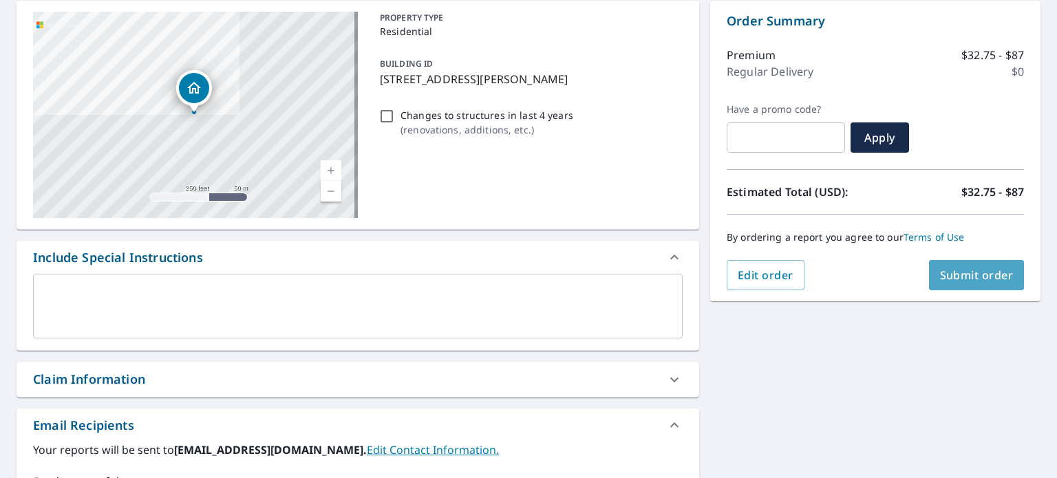
click at [981, 273] on span "Submit order" at bounding box center [977, 275] width 74 height 15
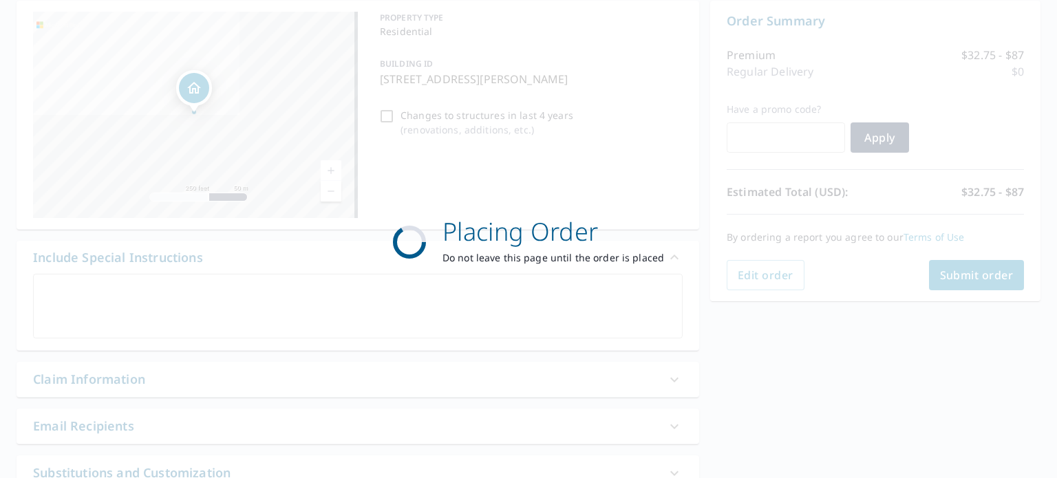
scroll to position [0, 0]
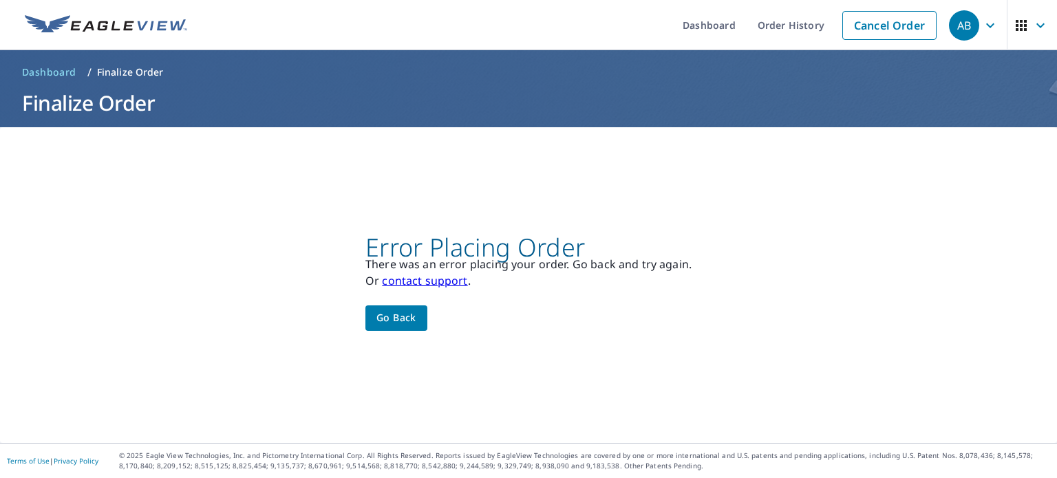
click at [950, 297] on div "Error Placing Order There was an error placing your order. Go back and try agai…" at bounding box center [528, 285] width 1057 height 316
